Goal: Task Accomplishment & Management: Complete application form

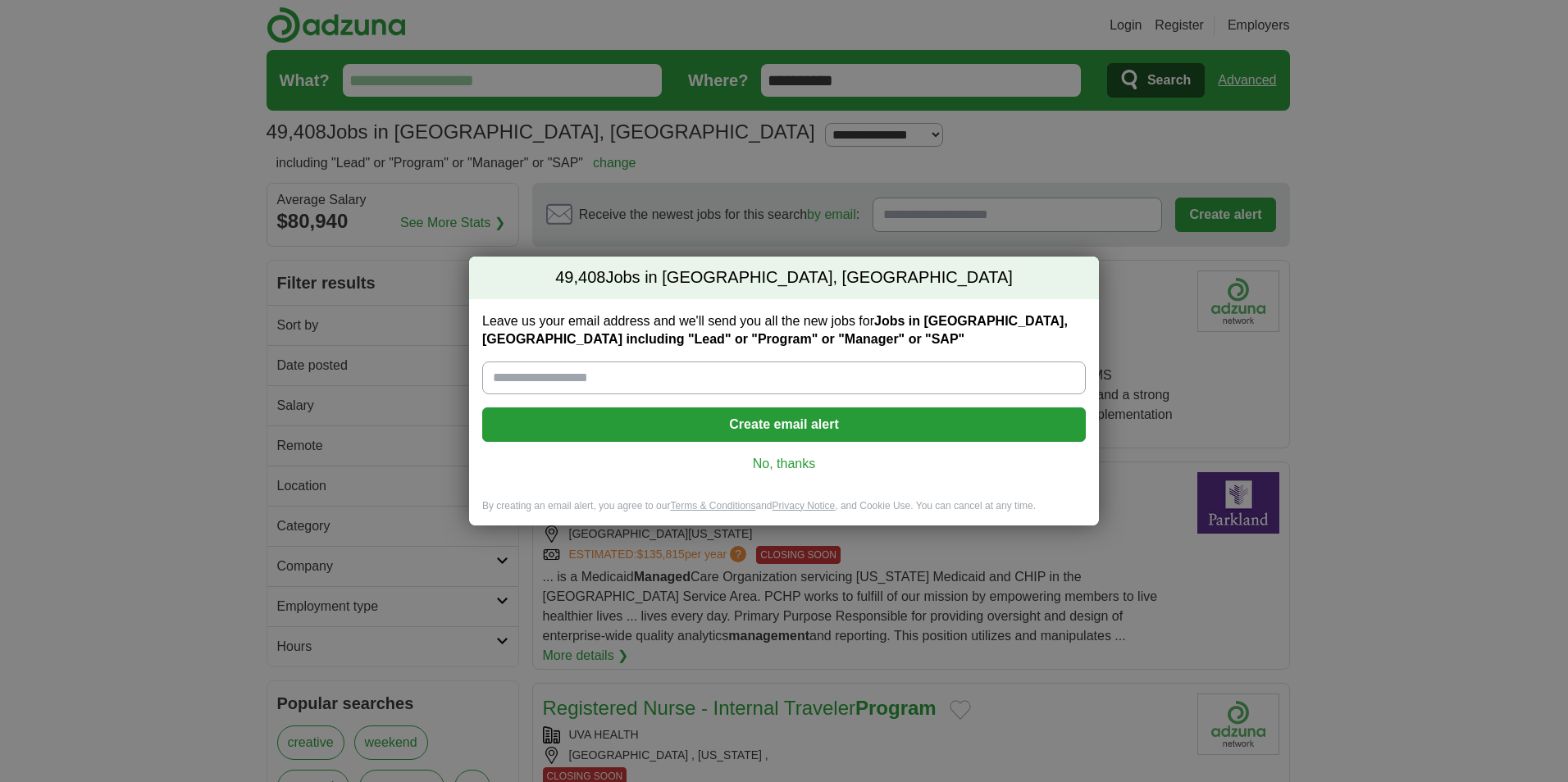
click at [582, 377] on input "Leave us your email address and we'll send you all the new jobs for Jobs in Irv…" at bounding box center [784, 378] width 604 height 33
type input "**********"
click at [812, 425] on button "Create email alert" at bounding box center [784, 425] width 604 height 34
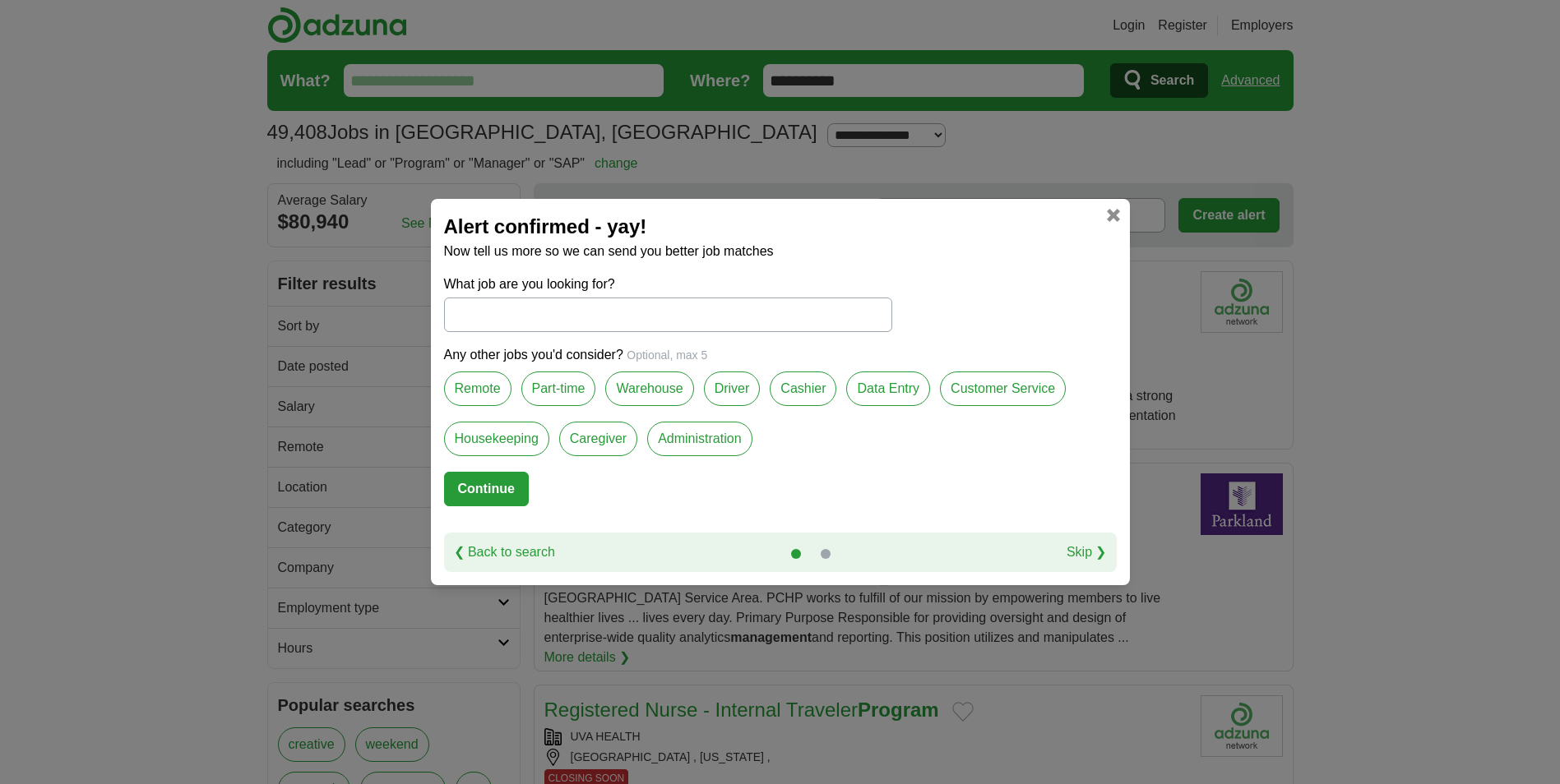
click at [536, 320] on input "What job are you looking for?" at bounding box center [668, 315] width 448 height 35
click at [492, 390] on label "Remote" at bounding box center [478, 389] width 67 height 35
click at [501, 314] on input "What job are you looking for?" at bounding box center [668, 315] width 448 height 35
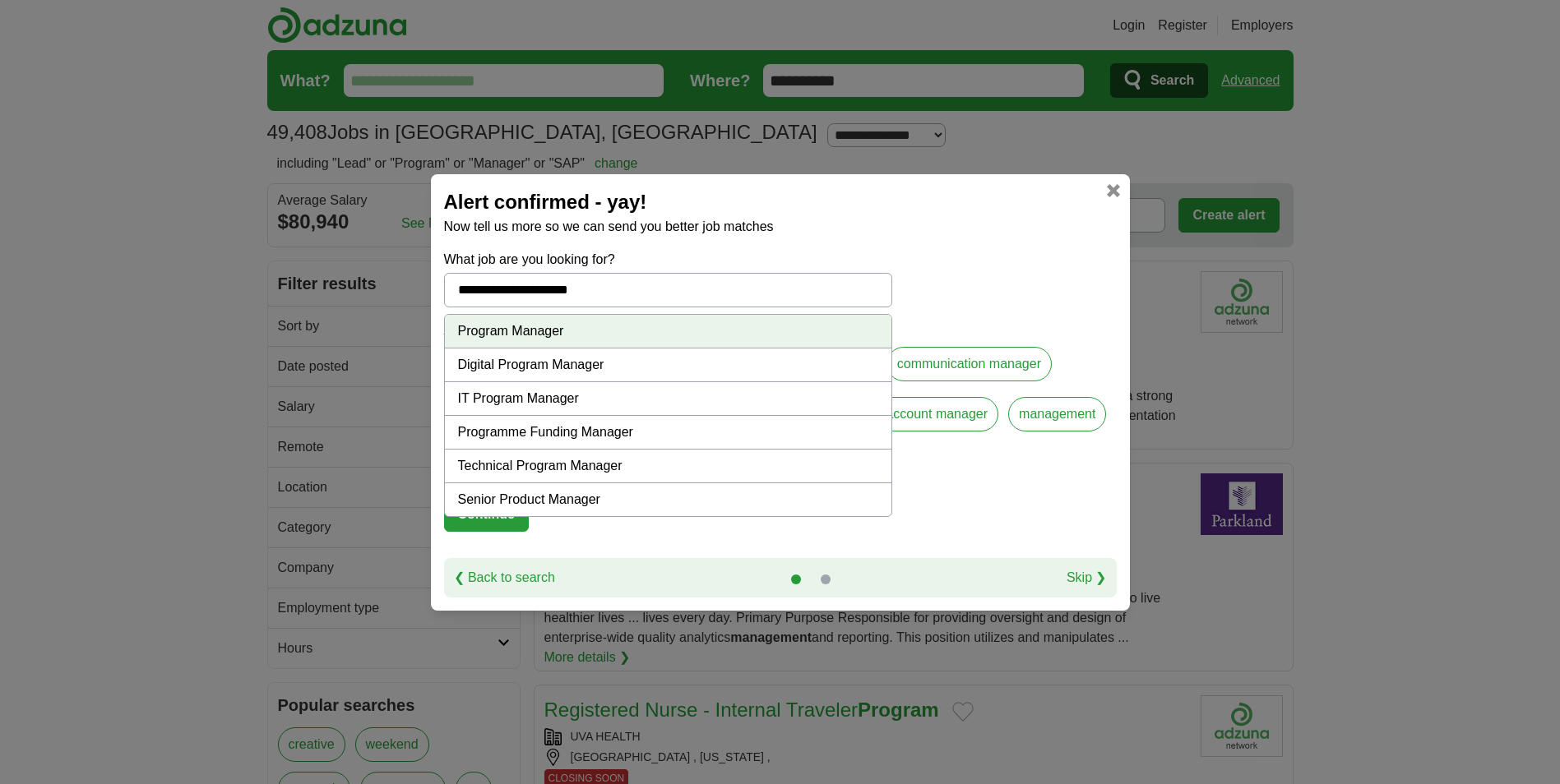
click at [510, 337] on li "Program Manager" at bounding box center [668, 331] width 447 height 34
type input "**********"
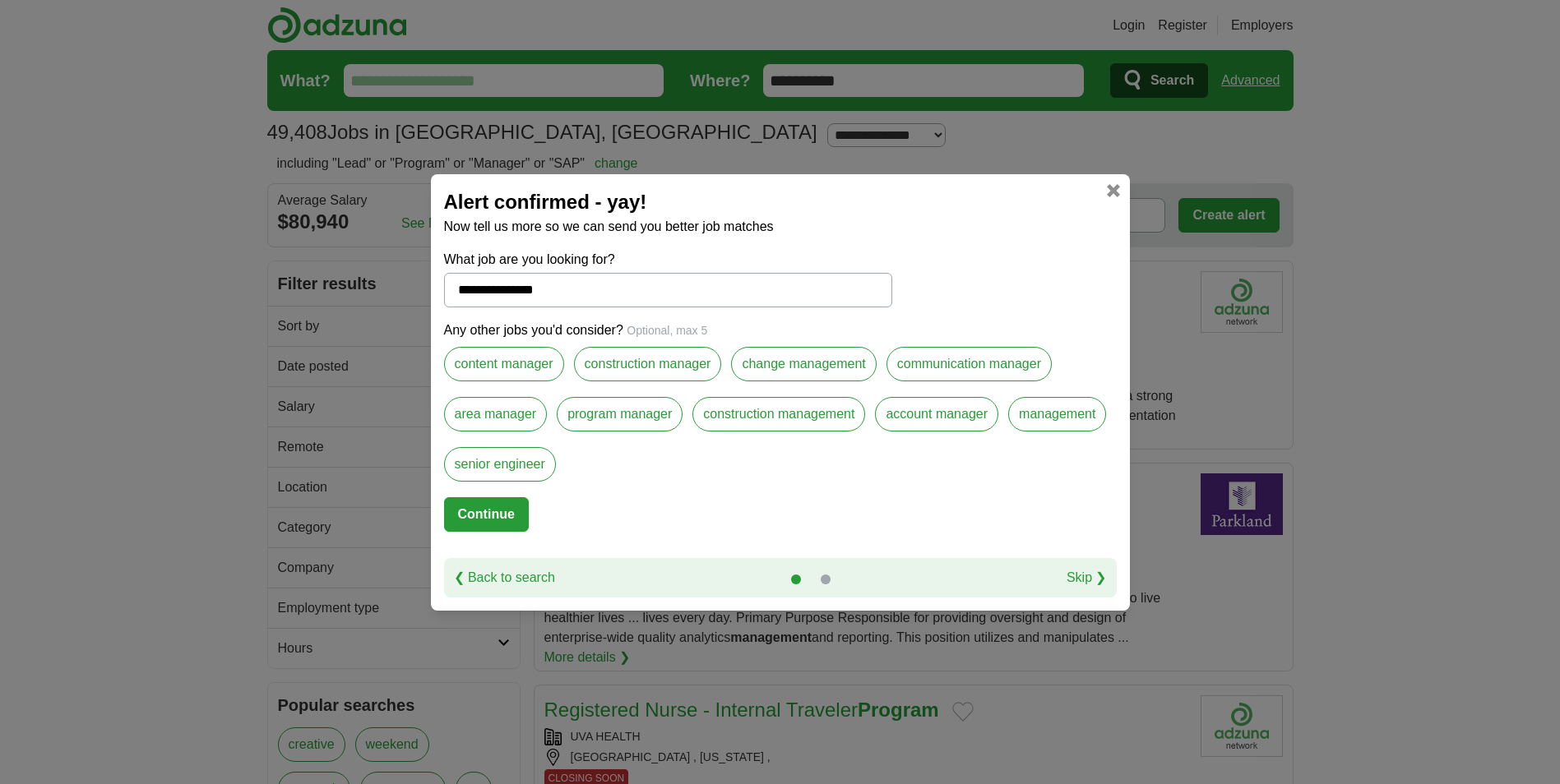
drag, startPoint x: 607, startPoint y: 416, endPoint x: 628, endPoint y: 442, distance: 33.4
click at [607, 416] on label "program manager" at bounding box center [619, 414] width 126 height 35
click at [480, 510] on button "Continue" at bounding box center [486, 515] width 85 height 35
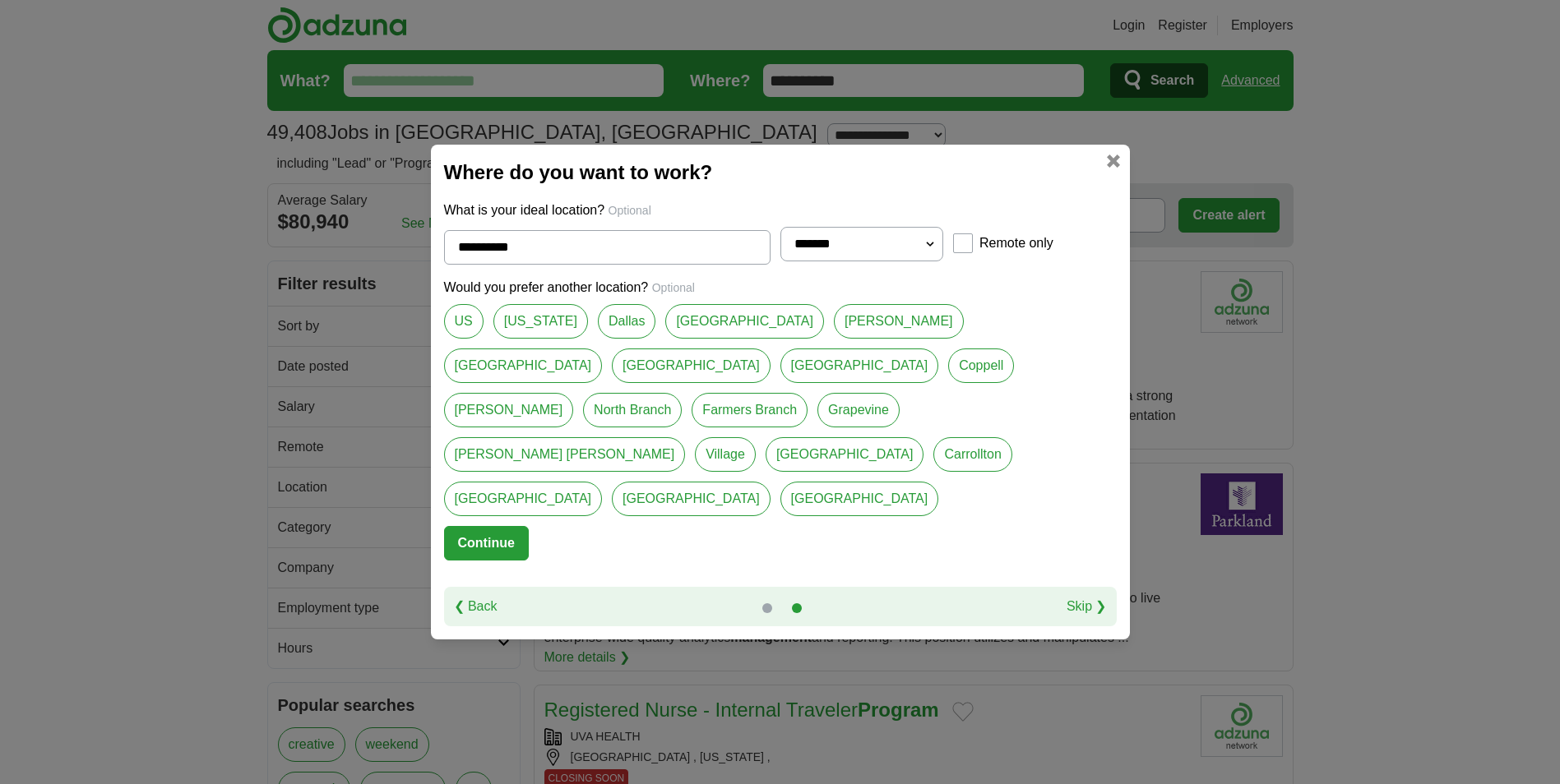
click at [509, 527] on button "Continue" at bounding box center [486, 544] width 85 height 35
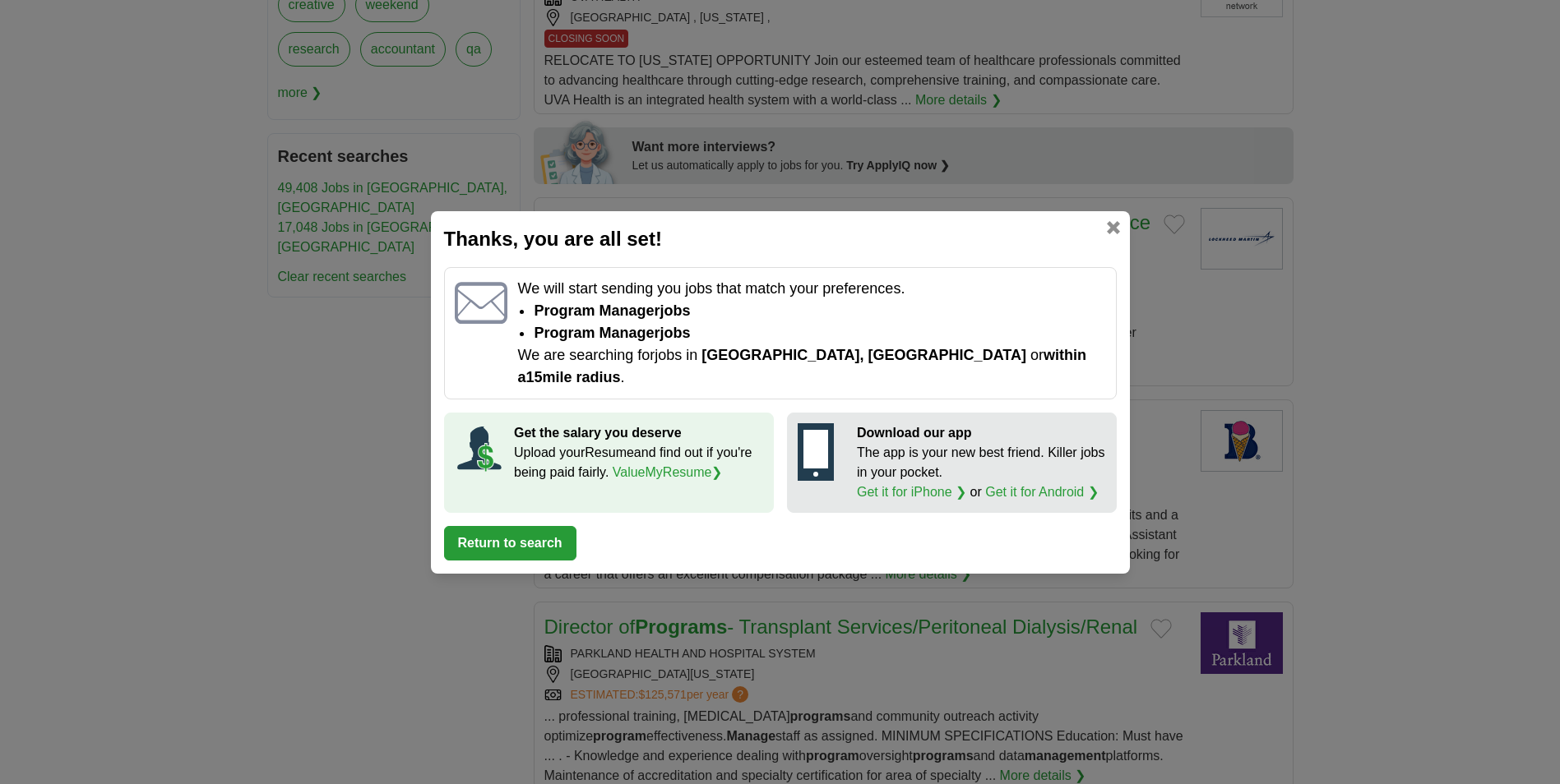
scroll to position [1315, 0]
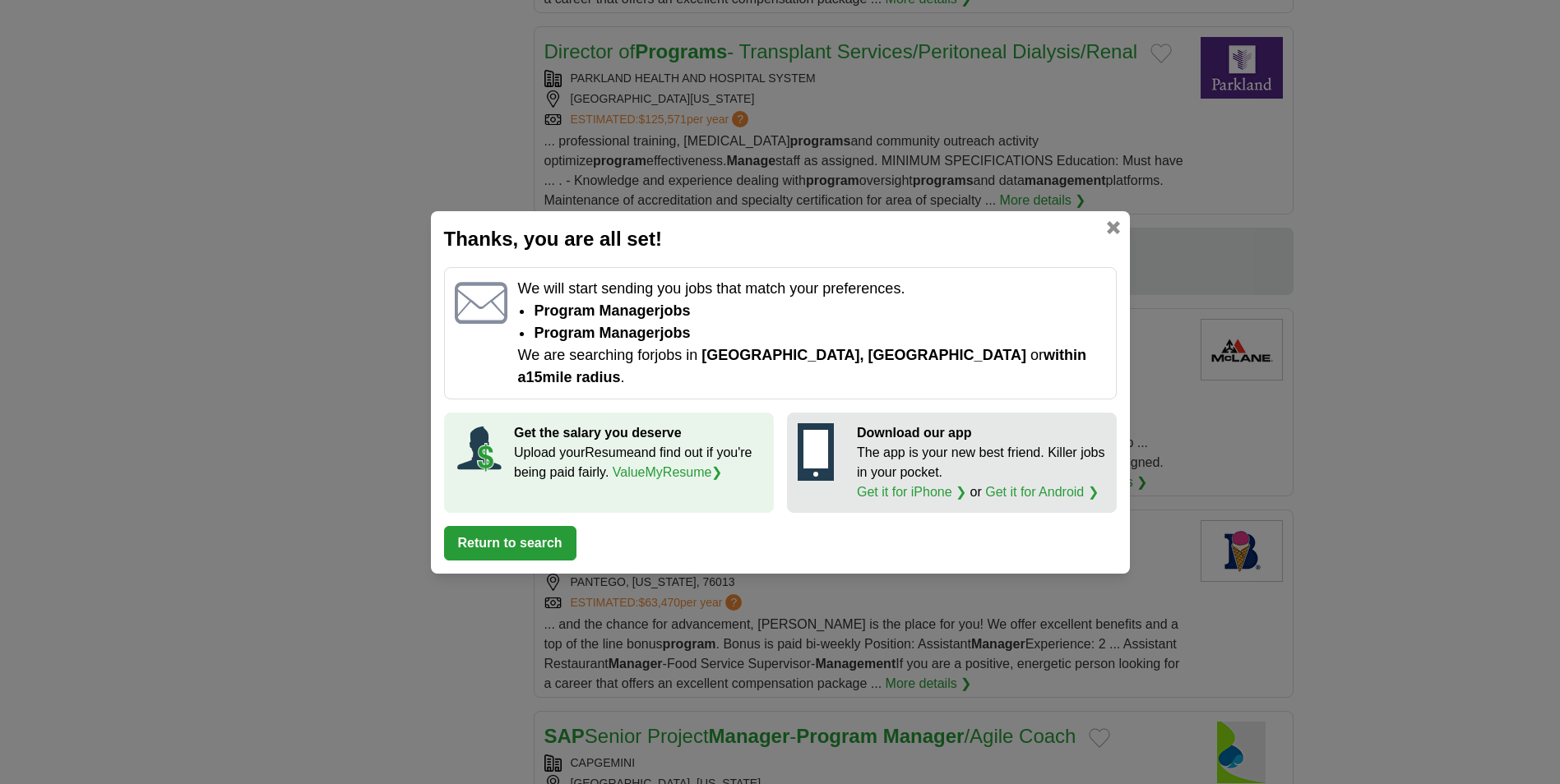
click at [520, 531] on button "Return to search" at bounding box center [510, 544] width 133 height 35
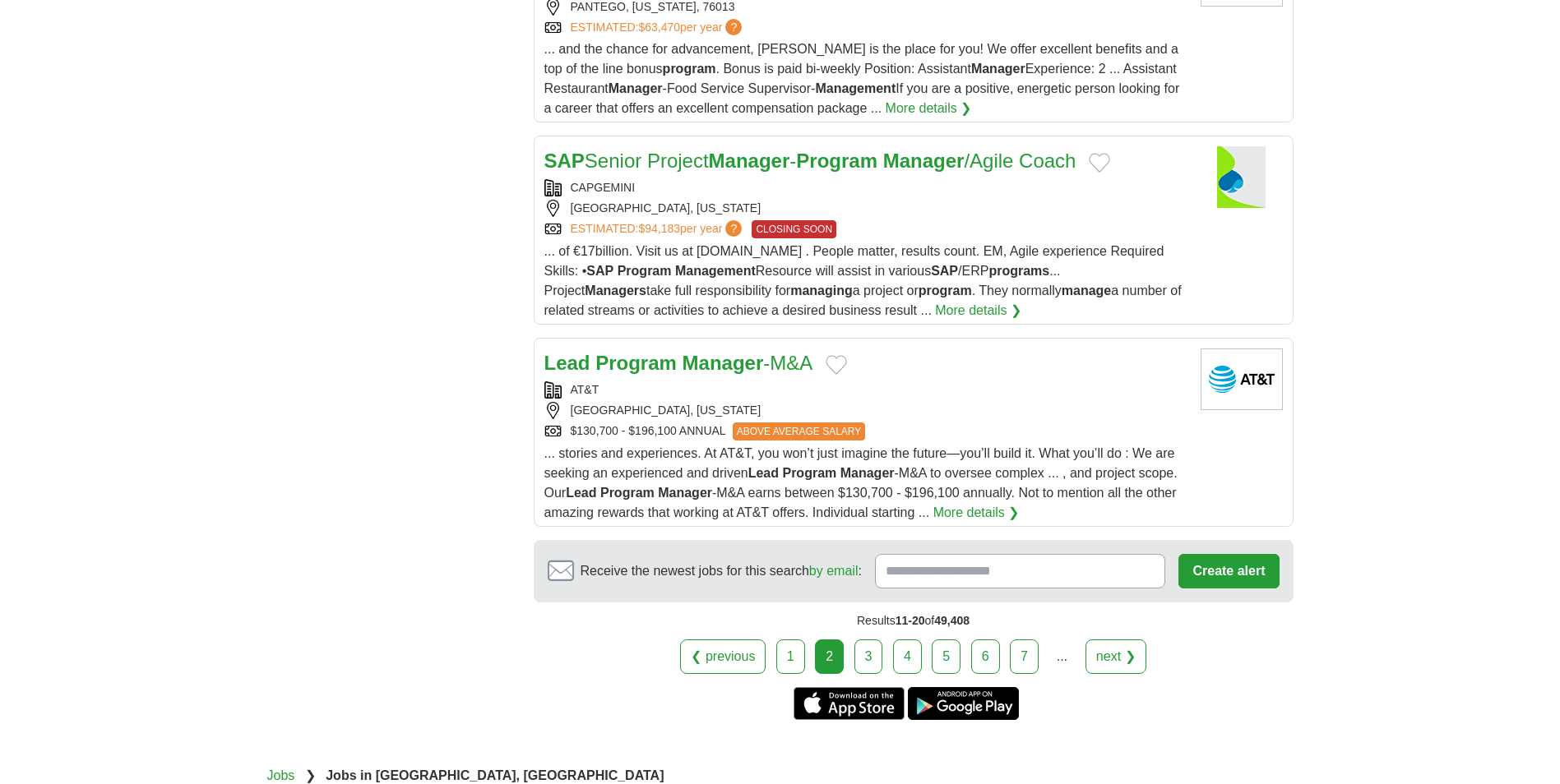
scroll to position [2122, 0]
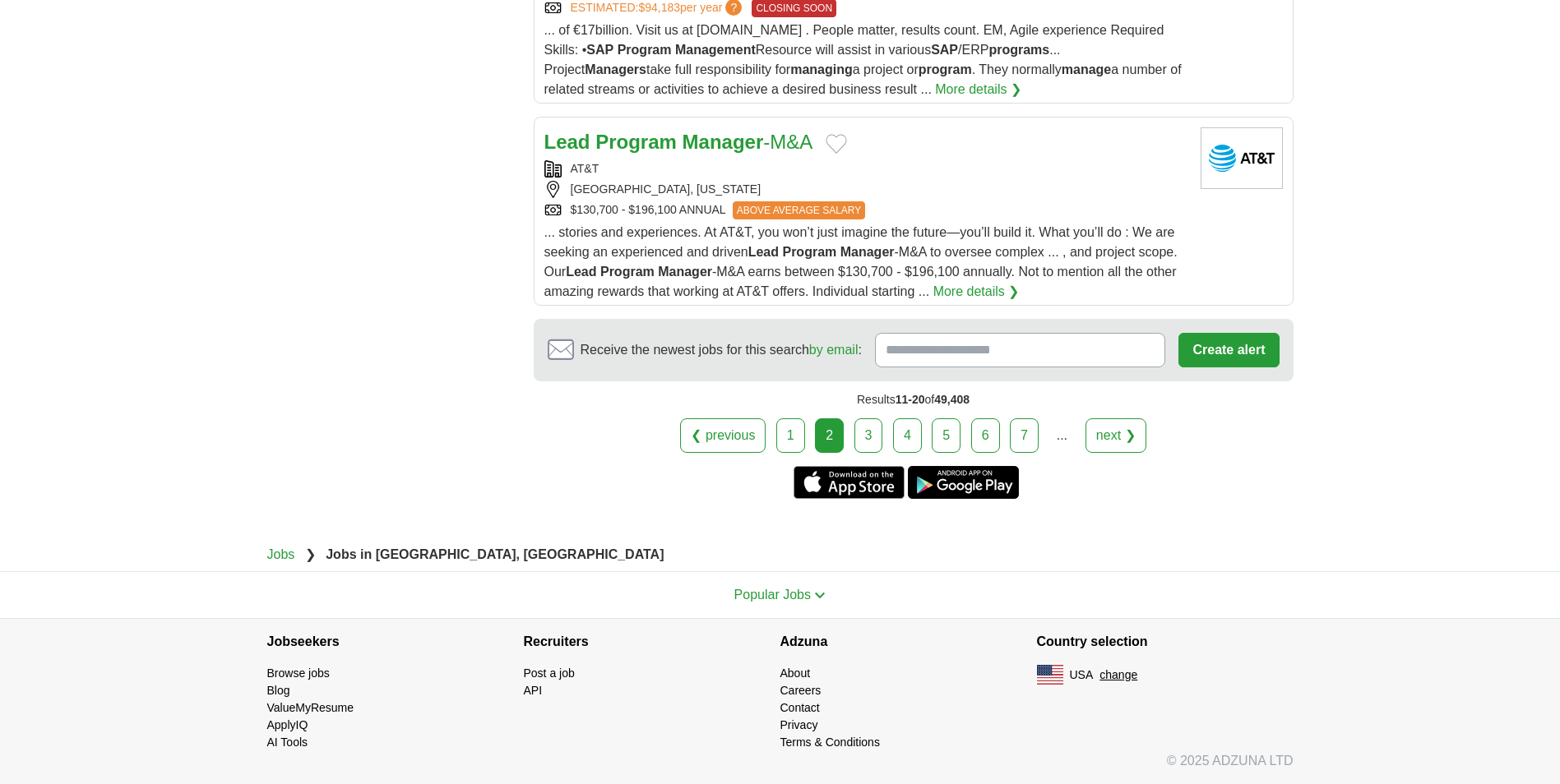
click at [874, 438] on link "3" at bounding box center [869, 436] width 29 height 35
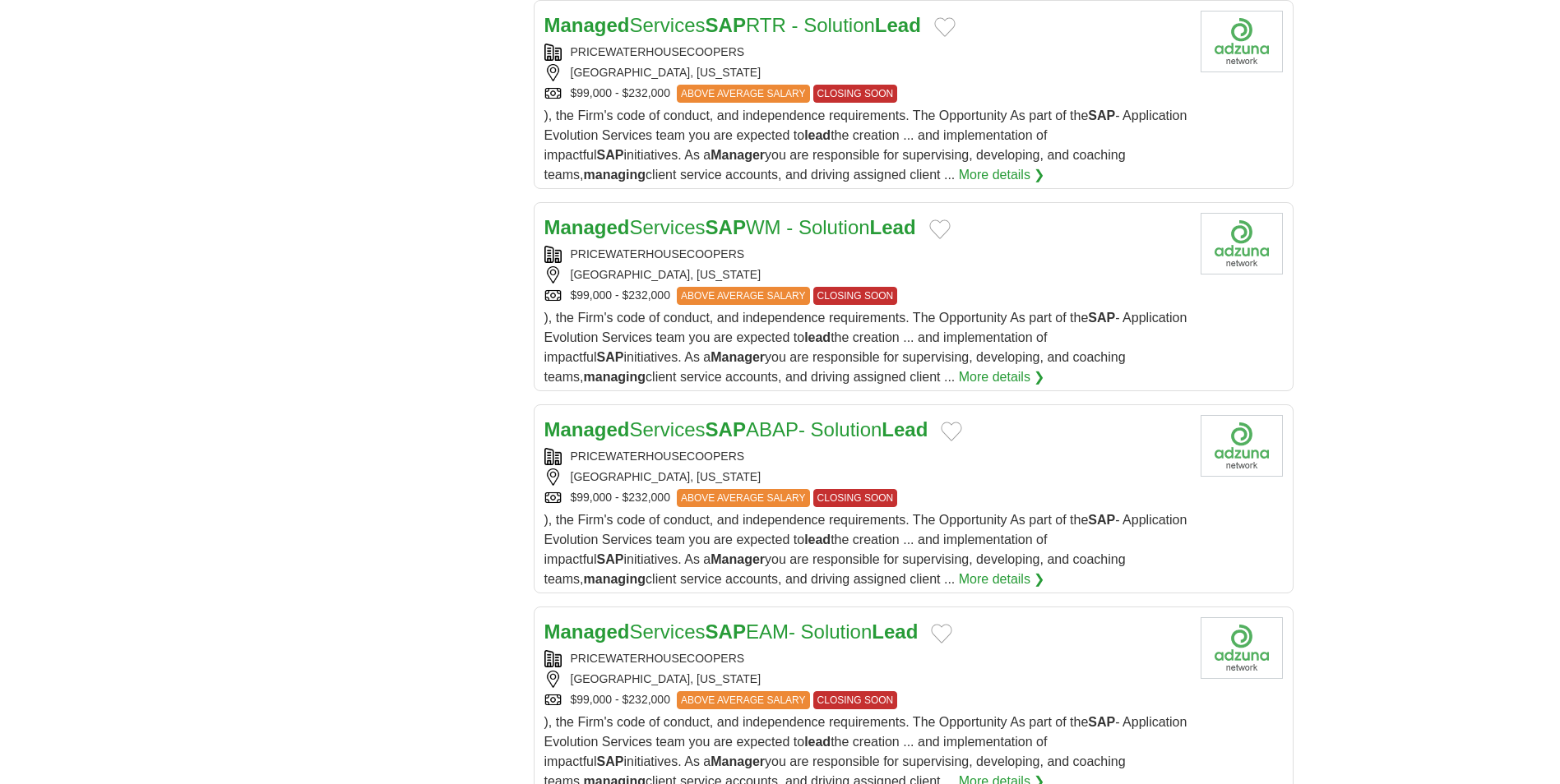
scroll to position [1809, 0]
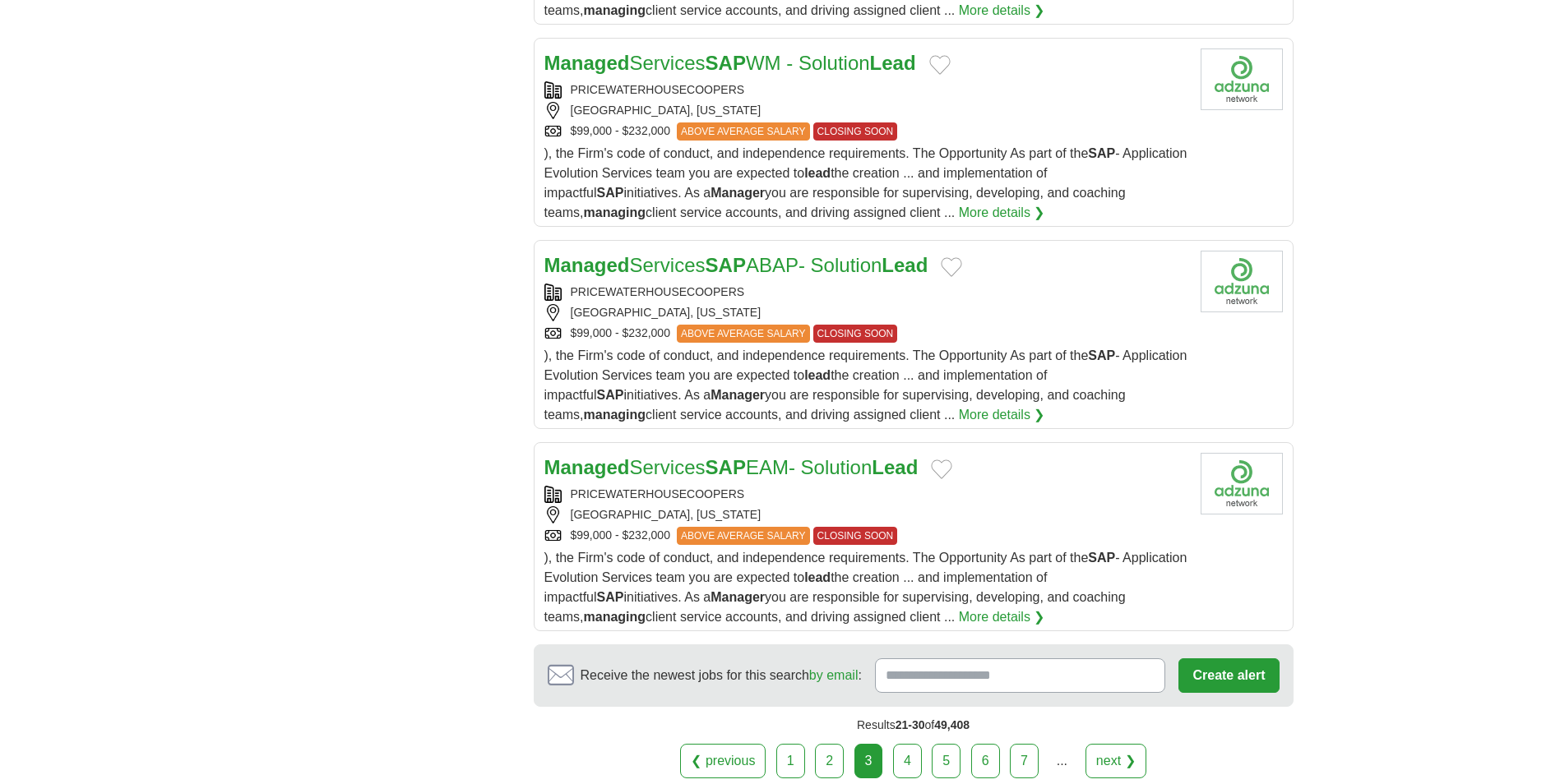
click at [904, 744] on link "4" at bounding box center [907, 761] width 29 height 35
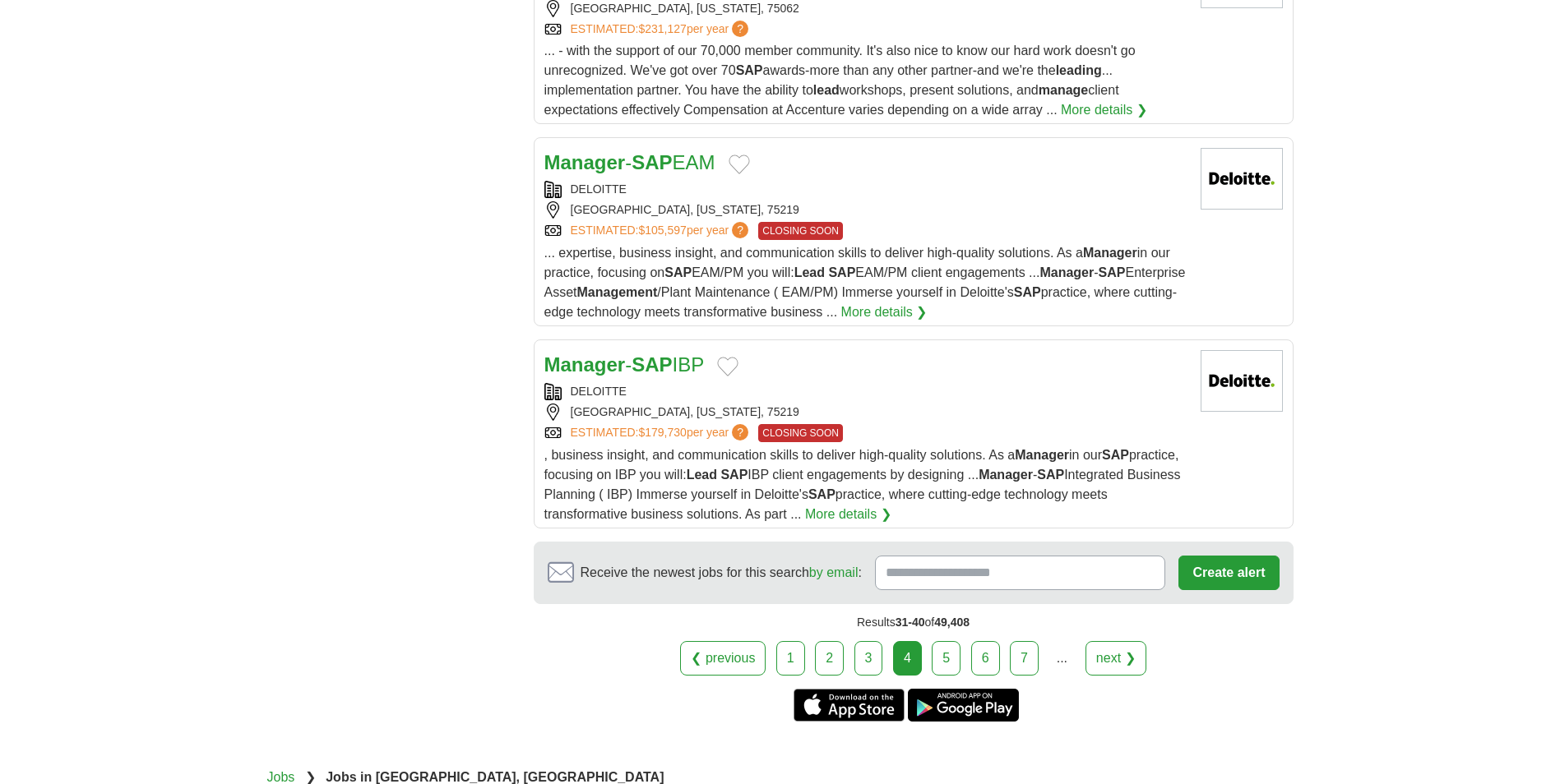
scroll to position [2055, 0]
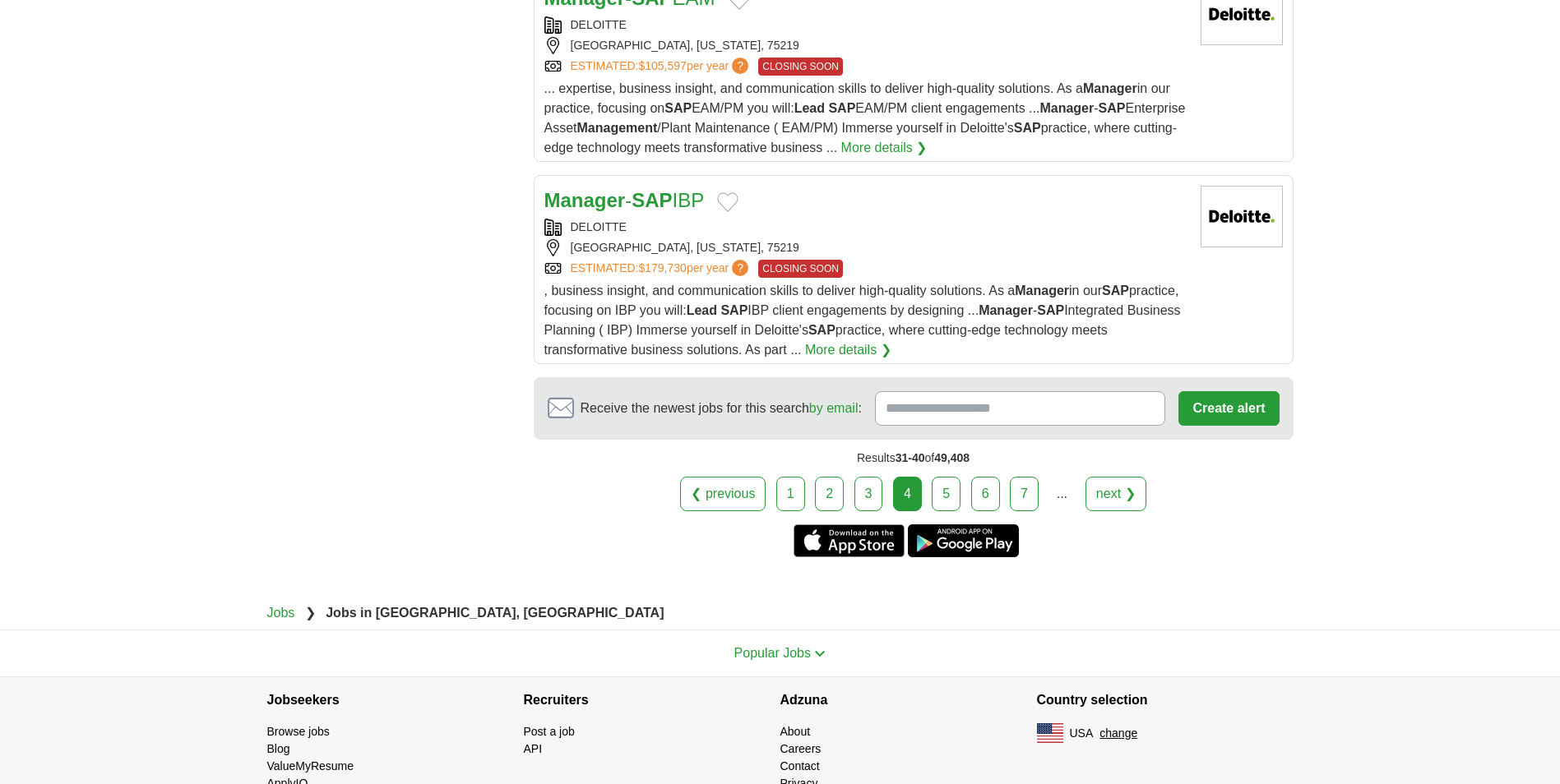
drag, startPoint x: 950, startPoint y: 525, endPoint x: 941, endPoint y: 527, distance: 9.2
click at [950, 511] on link "5" at bounding box center [947, 494] width 29 height 35
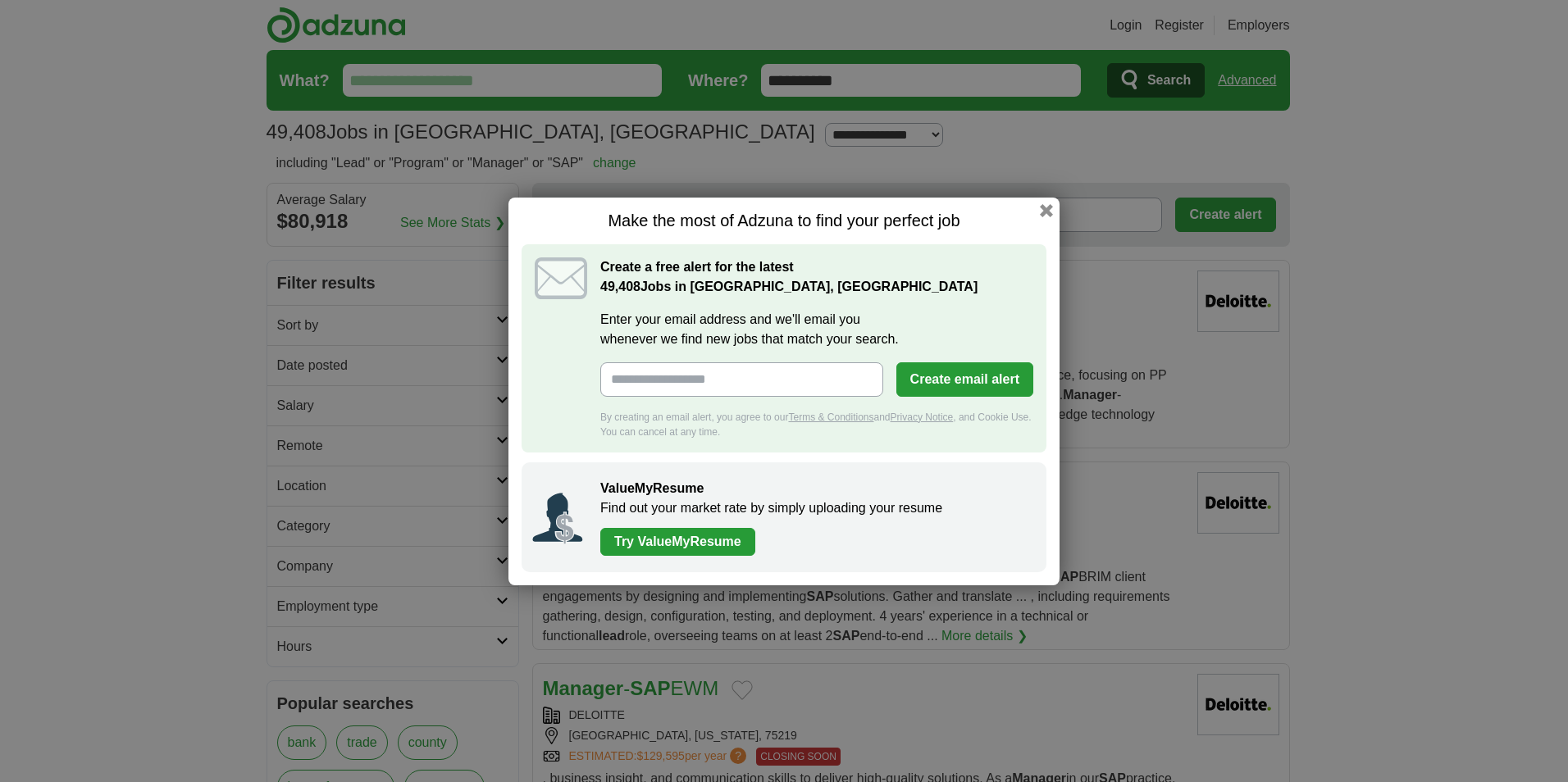
click at [729, 378] on input "Enter your email address and we'll email you whenever we find new jobs that mat…" at bounding box center [741, 380] width 283 height 34
type input "**********"
click at [976, 381] on button "Create email alert" at bounding box center [964, 380] width 137 height 34
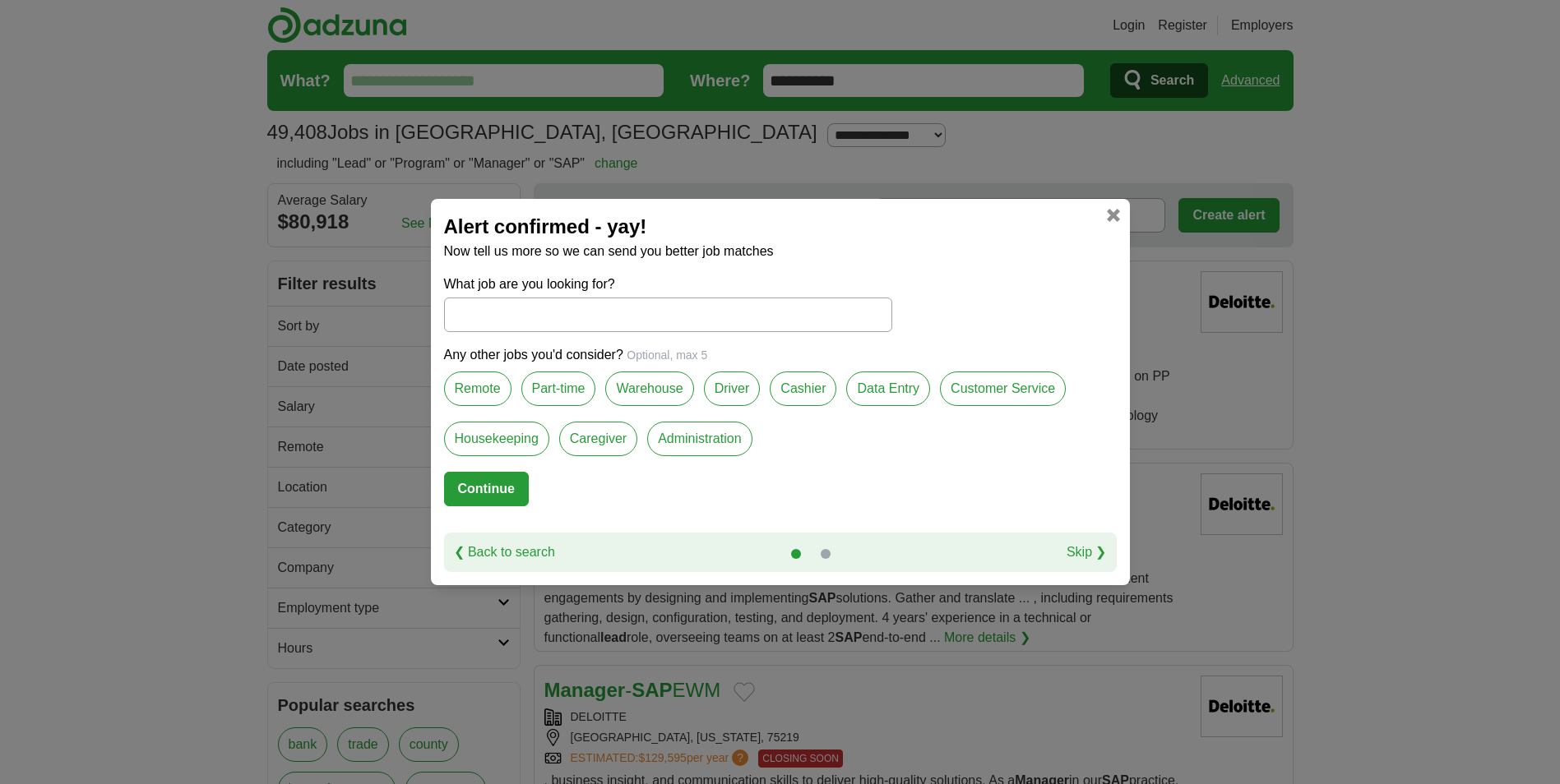
click at [578, 316] on input "What job are you looking for?" at bounding box center [668, 315] width 448 height 35
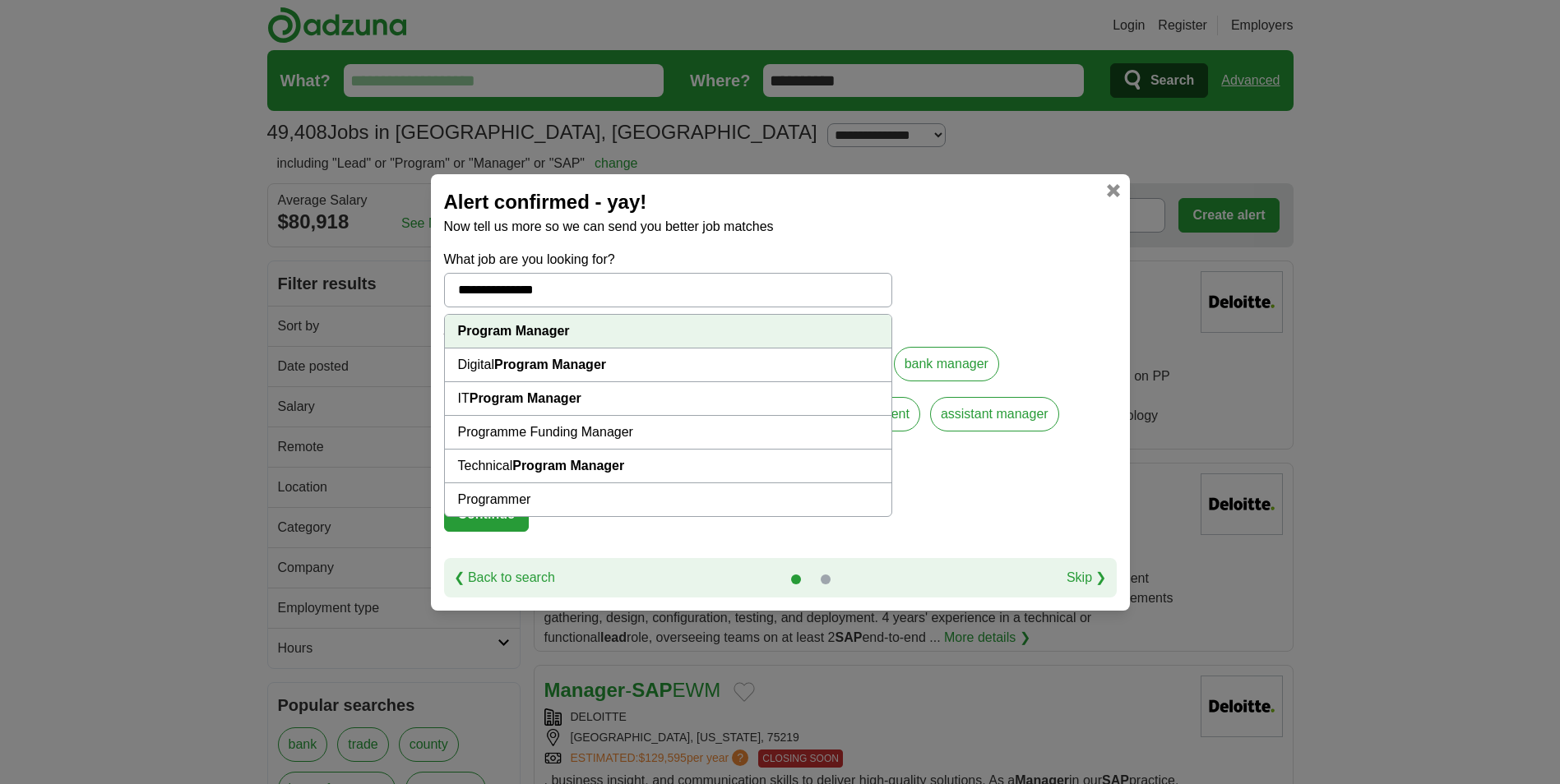
click at [505, 362] on strong "Program Manager" at bounding box center [550, 364] width 111 height 14
type input "**********"
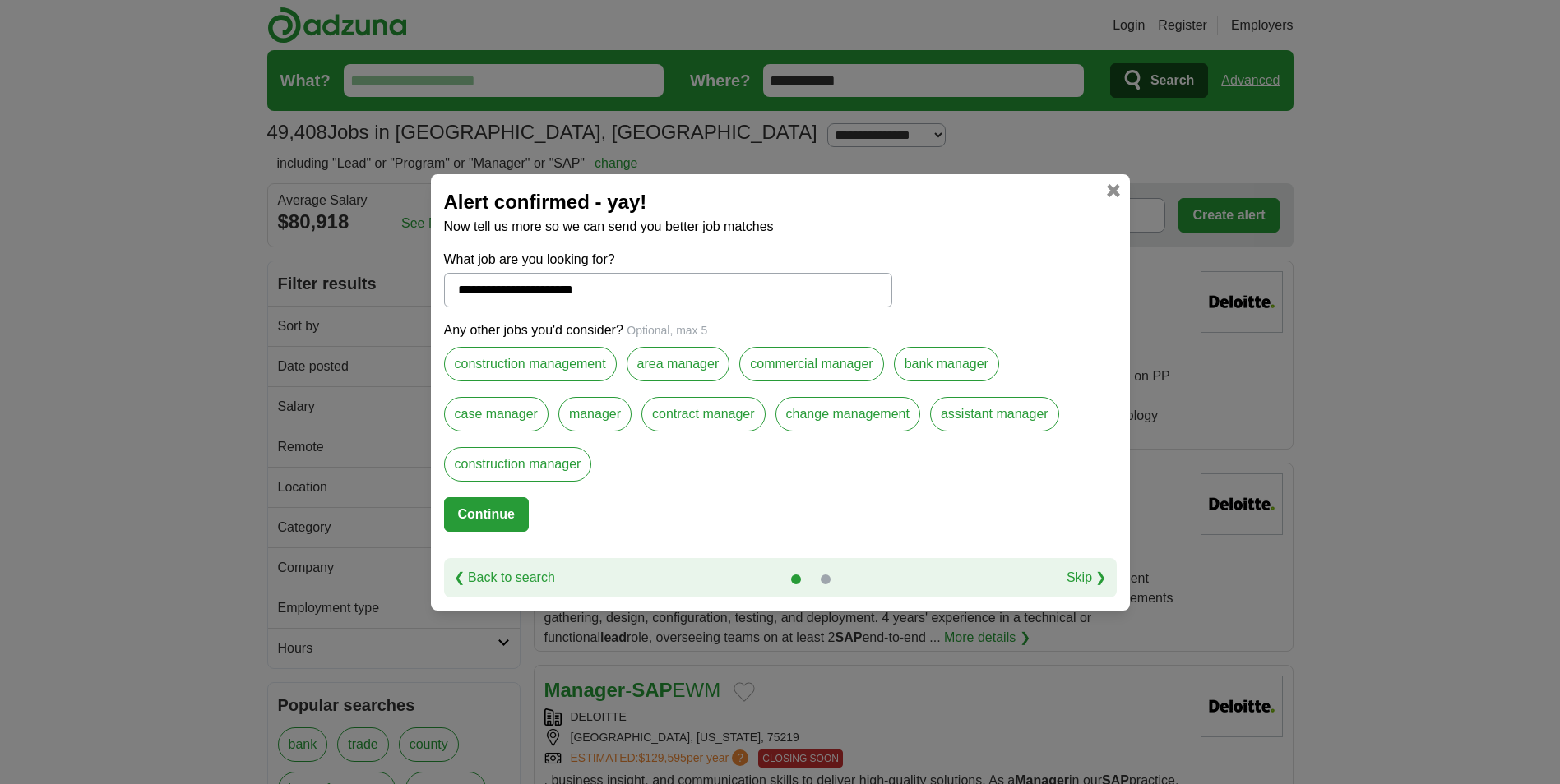
click at [499, 510] on button "Continue" at bounding box center [486, 515] width 85 height 35
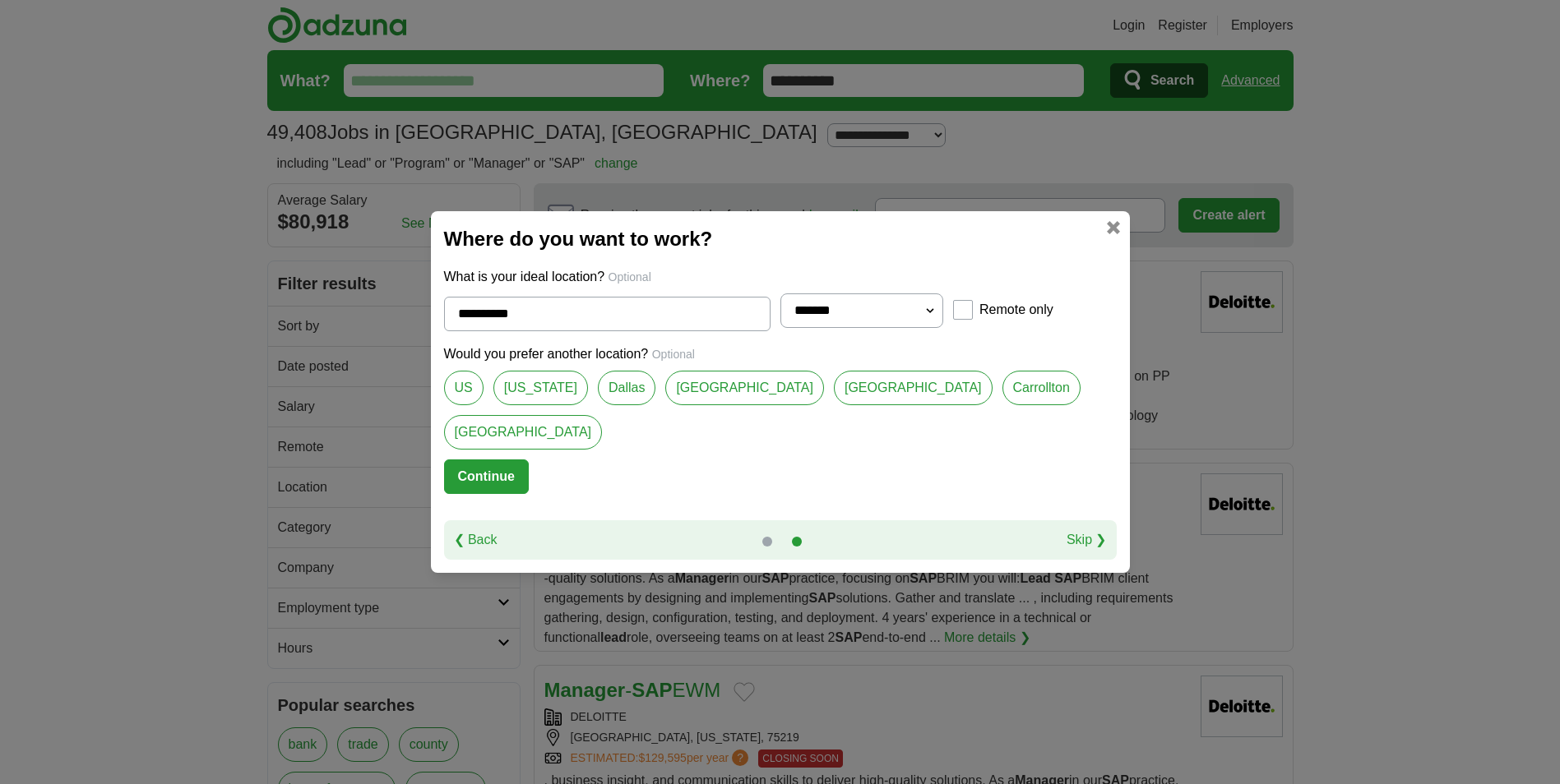
click at [921, 328] on select "**********" at bounding box center [862, 310] width 163 height 35
select select "*"
click at [780, 316] on select "**********" at bounding box center [862, 310] width 163 height 35
click at [516, 462] on button "Continue" at bounding box center [486, 477] width 85 height 35
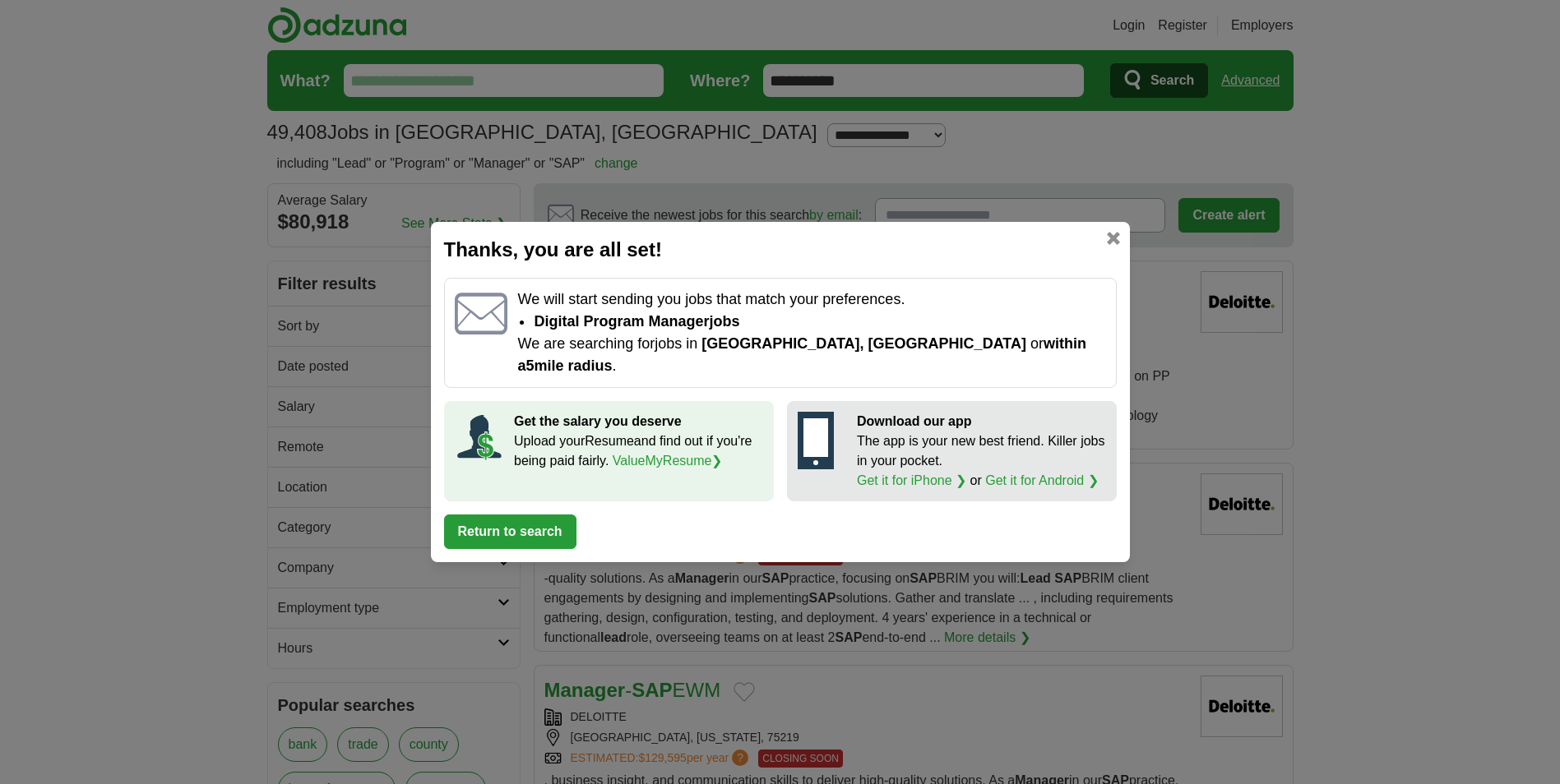
click at [521, 516] on button "Return to search" at bounding box center [510, 532] width 133 height 35
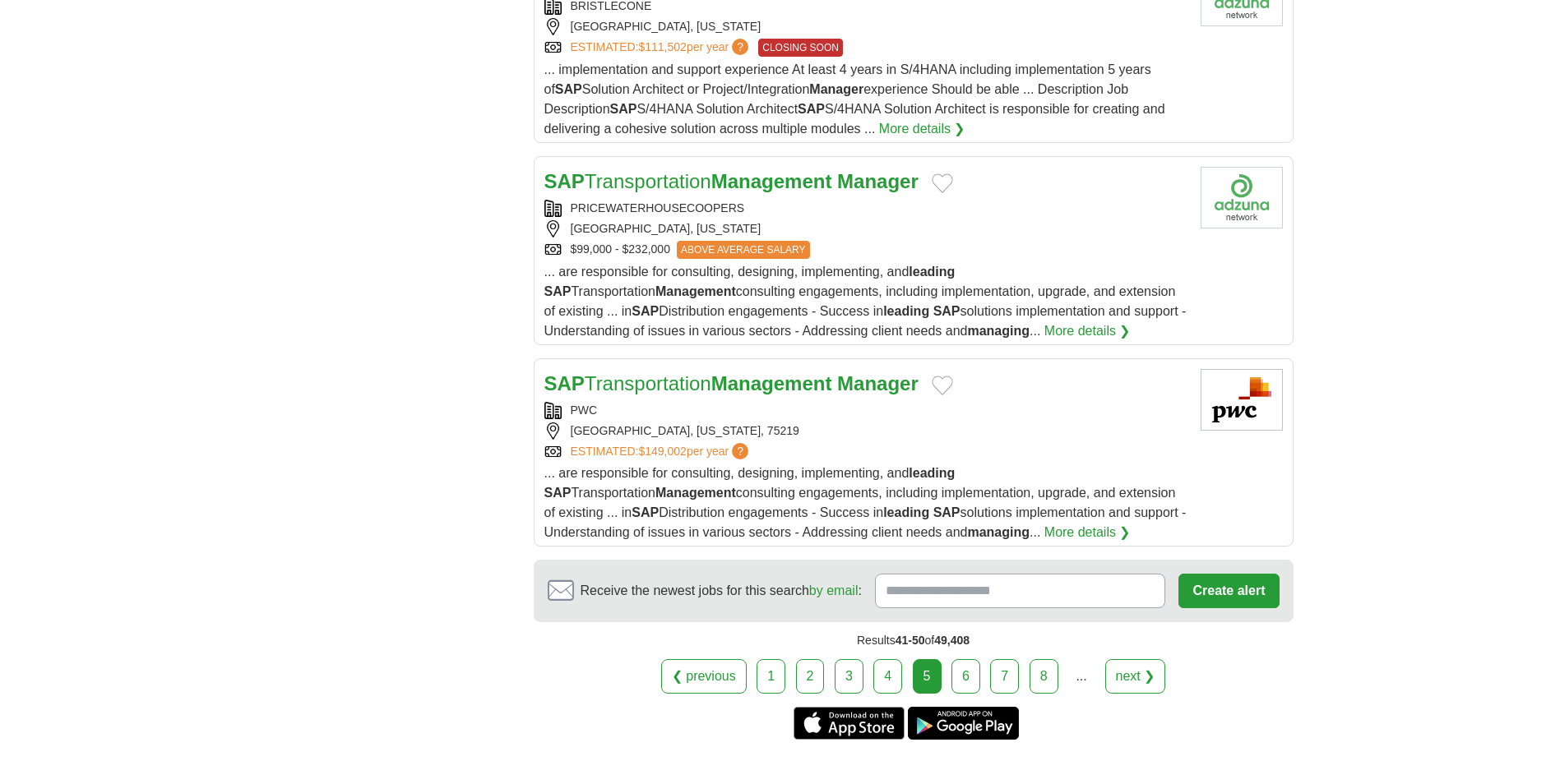
scroll to position [1973, 0]
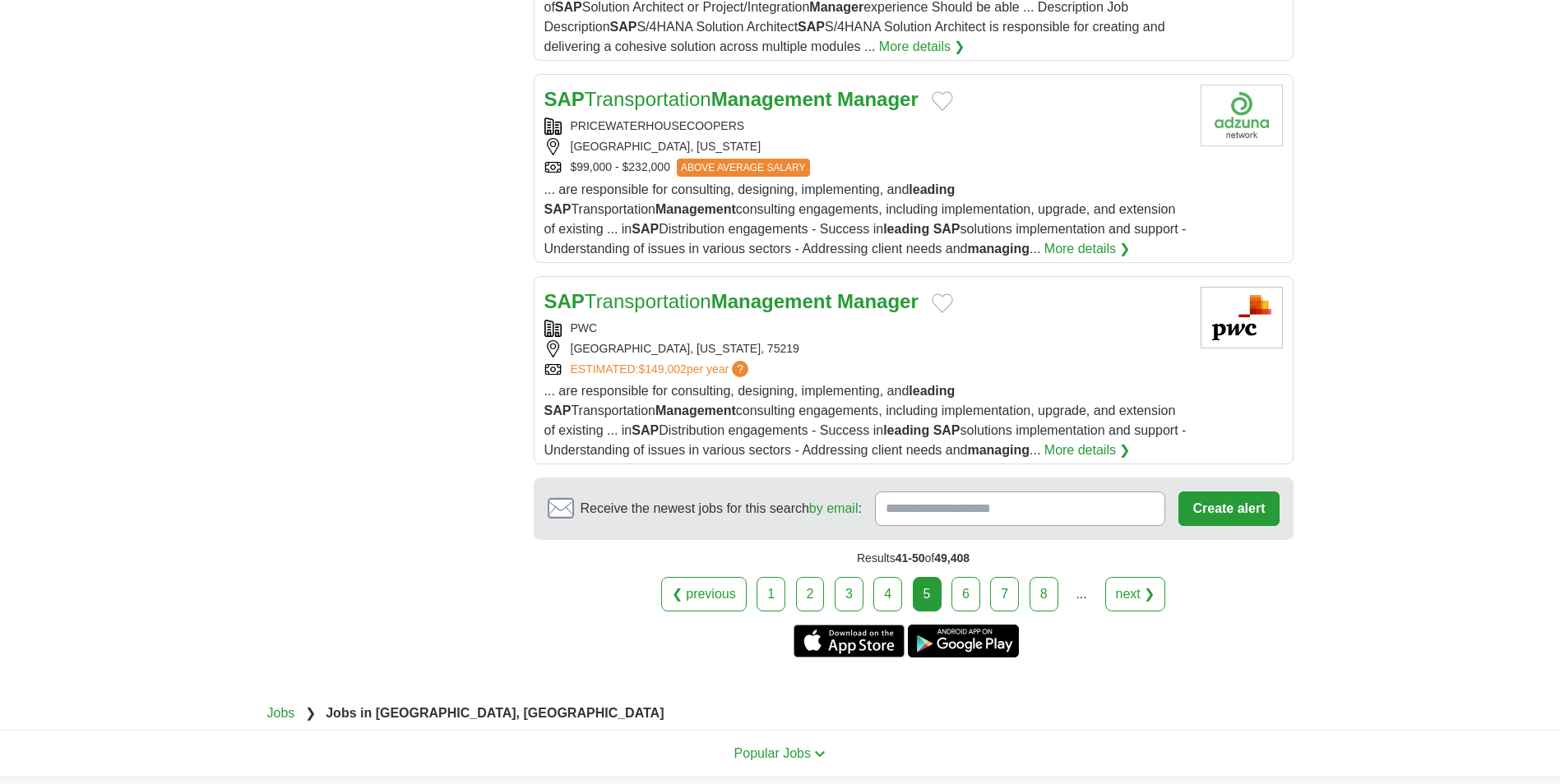
click at [976, 577] on link "6" at bounding box center [966, 595] width 29 height 35
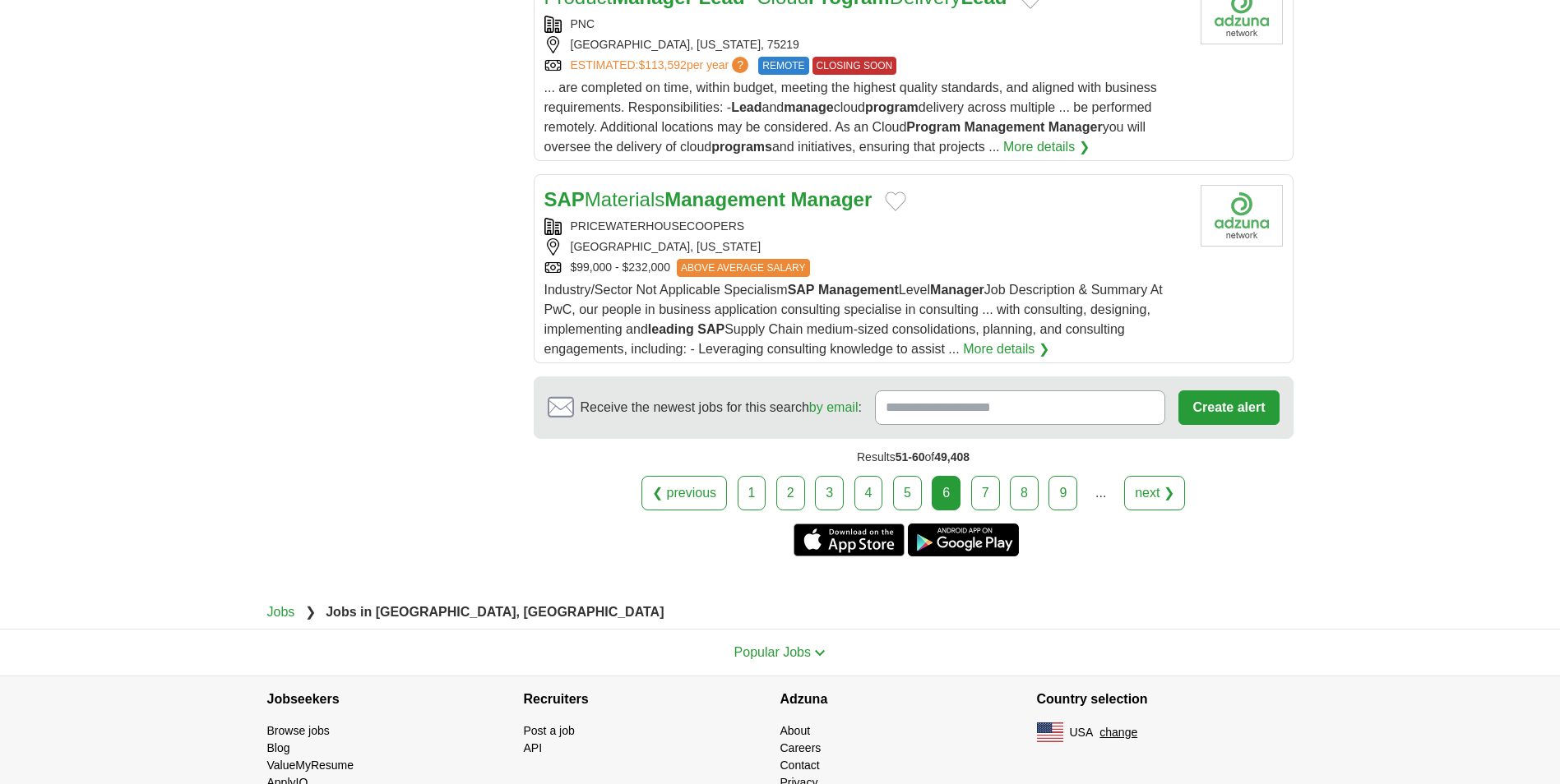
scroll to position [2031, 0]
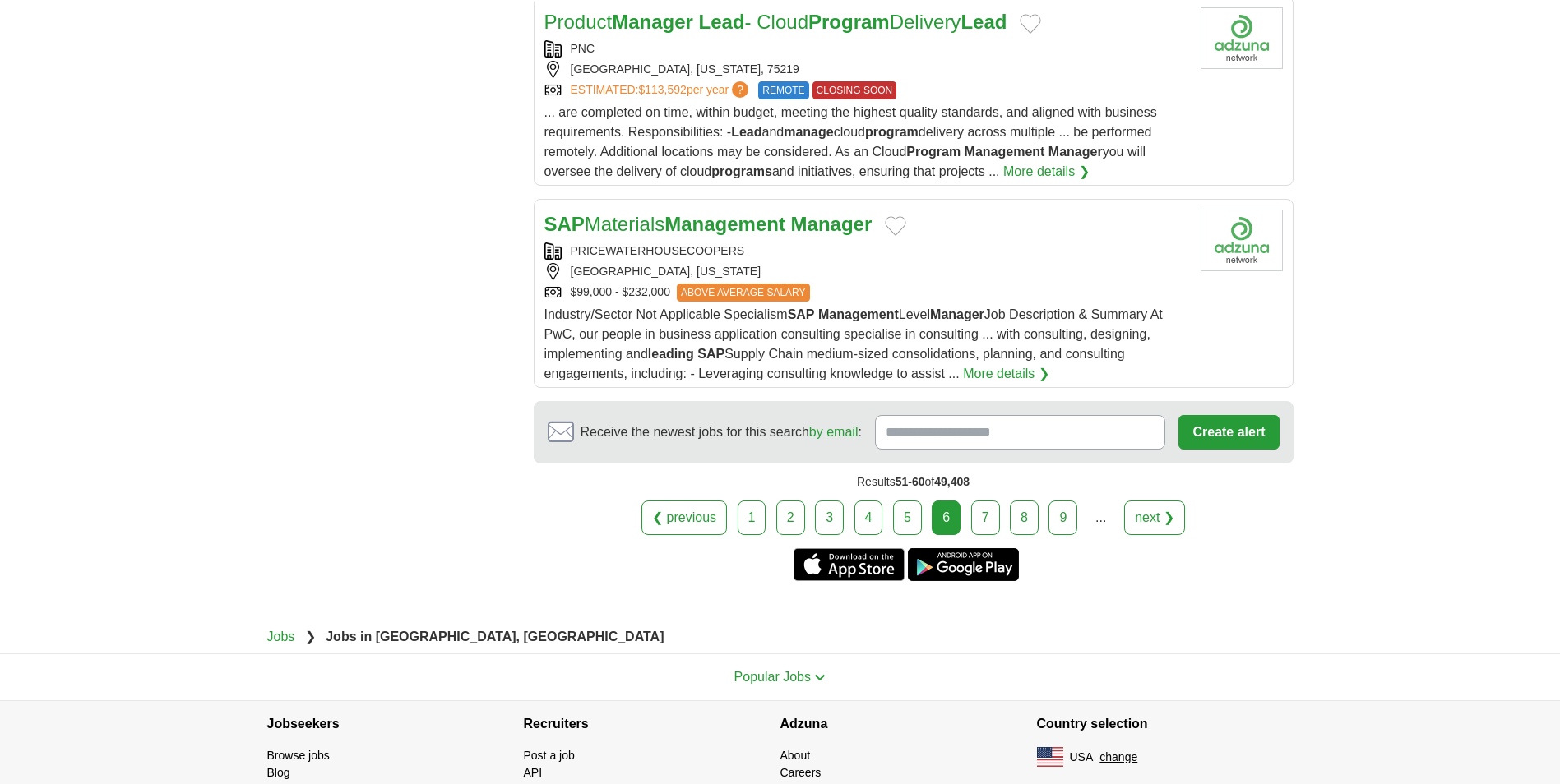
click at [976, 517] on link "7" at bounding box center [986, 518] width 29 height 35
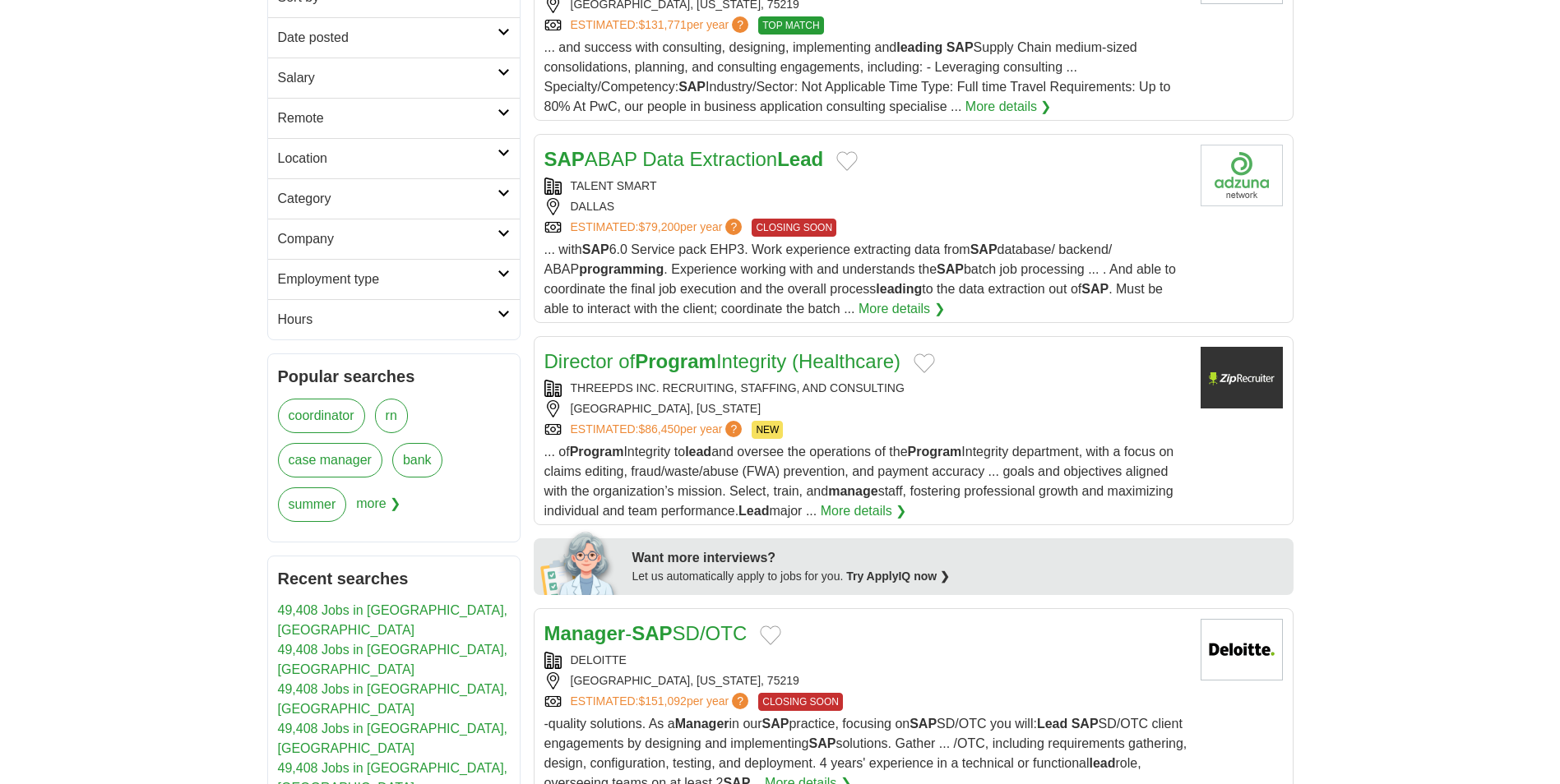
scroll to position [247, 0]
